Goal: Navigation & Orientation: Find specific page/section

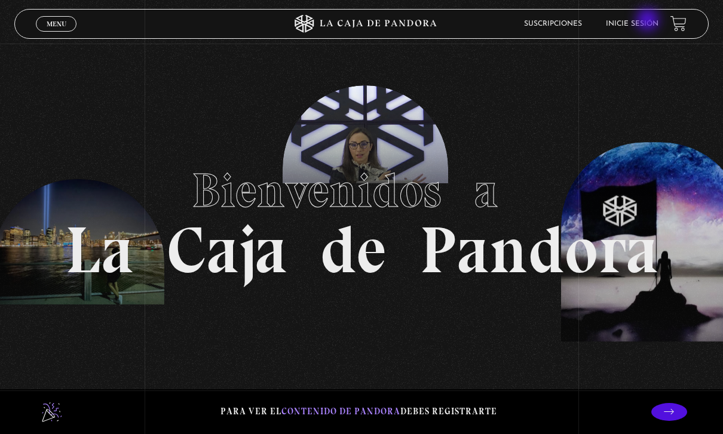
click at [652, 22] on link "Inicie sesión" at bounding box center [632, 23] width 53 height 7
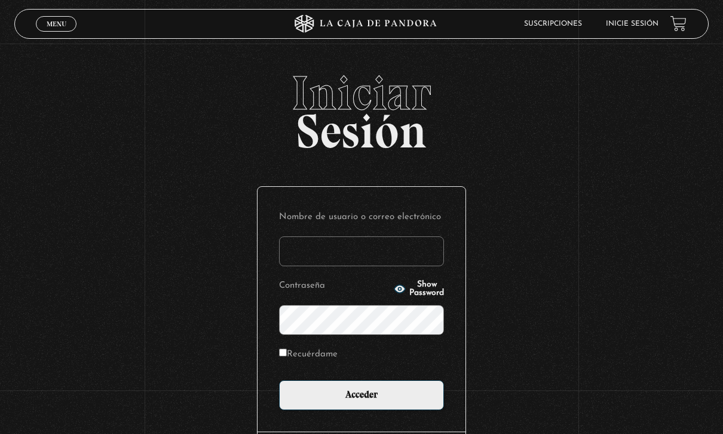
type input "indra.[PERSON_NAME]"
click at [361, 400] on input "Acceder" at bounding box center [361, 396] width 165 height 30
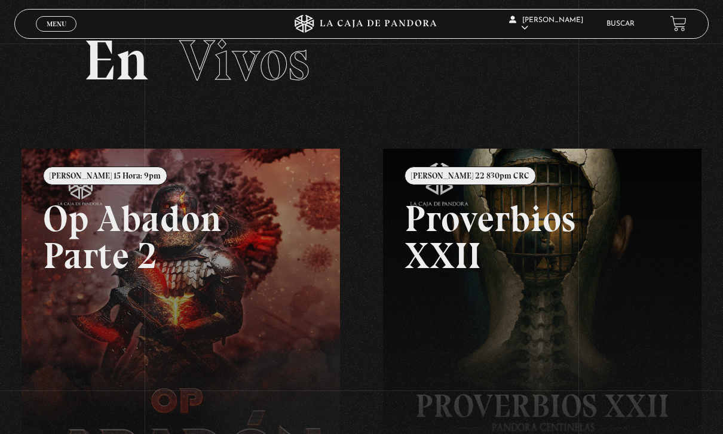
scroll to position [38, 0]
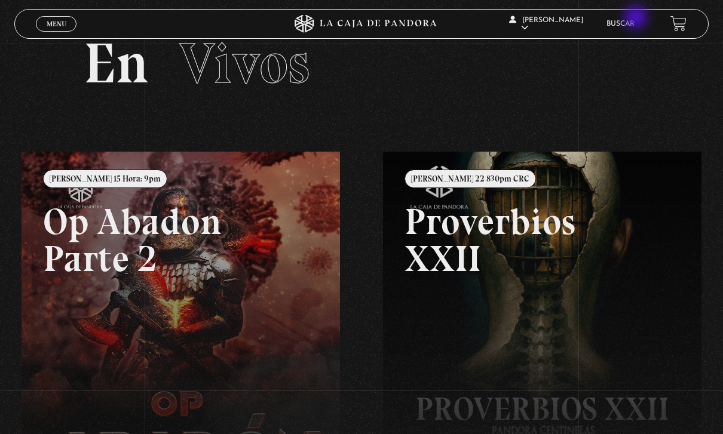
click at [615, 24] on link "Buscar" at bounding box center [620, 23] width 28 height 7
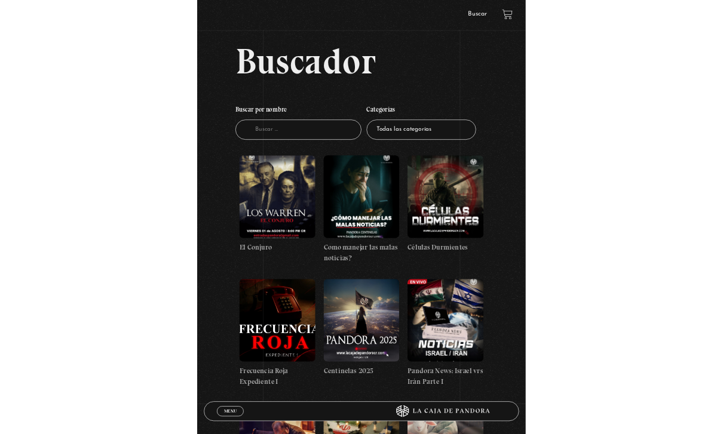
scroll to position [220, 0]
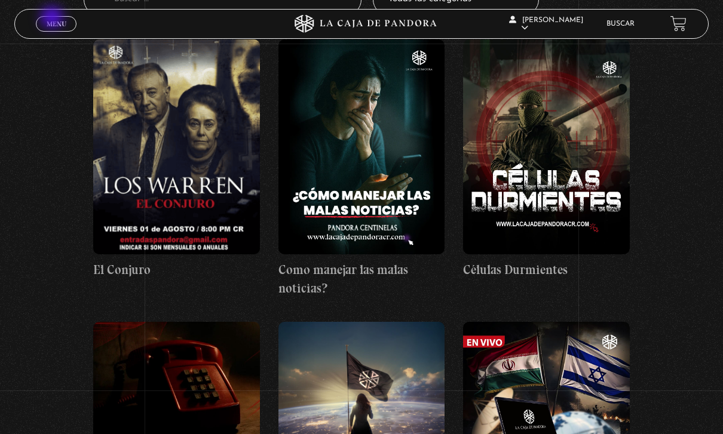
click at [53, 19] on link "Menu Cerrar" at bounding box center [56, 24] width 41 height 16
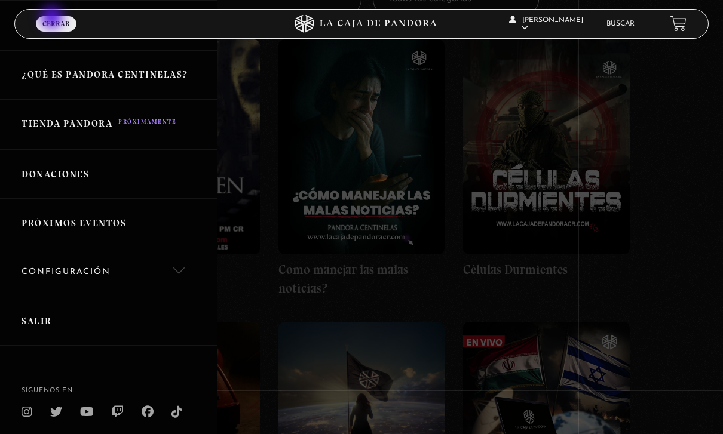
scroll to position [240, 0]
click at [52, 317] on link "Salir" at bounding box center [108, 323] width 217 height 50
